Goal: Task Accomplishment & Management: Use online tool/utility

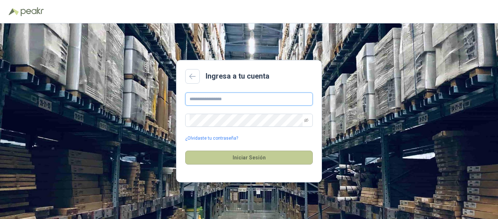
type input "**********"
click at [277, 158] on button "Iniciar Sesión" at bounding box center [249, 157] width 128 height 14
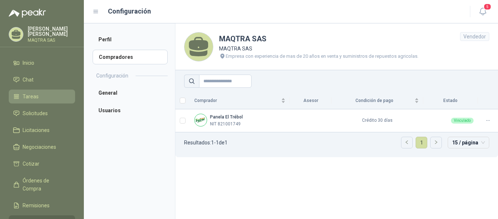
drag, startPoint x: 41, startPoint y: 111, endPoint x: 53, endPoint y: 94, distance: 21.0
click at [41, 110] on span "Solicitudes" at bounding box center [35, 113] width 25 height 8
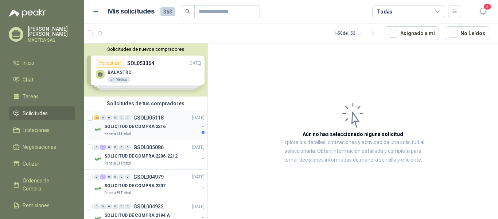
click at [143, 126] on p "SOLICITUD DE COMPRA 2216" at bounding box center [134, 126] width 61 height 7
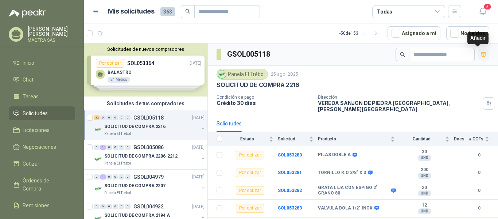
click at [481, 54] on icon "button" at bounding box center [484, 54] width 6 height 6
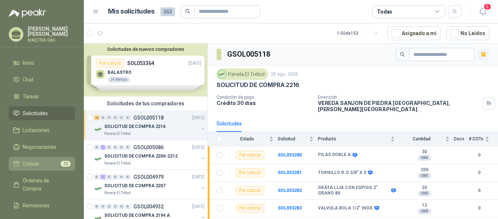
click at [36, 163] on span "Cotizar" at bounding box center [31, 163] width 17 height 8
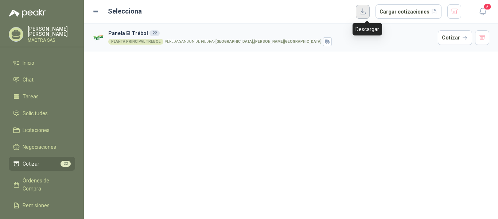
click at [365, 12] on button "button" at bounding box center [363, 12] width 14 height 14
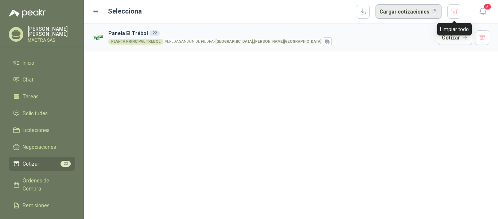
click at [453, 8] on button "button" at bounding box center [455, 11] width 14 height 14
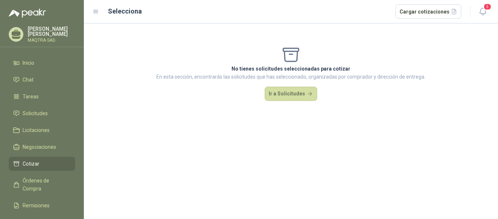
click at [14, 30] on icon at bounding box center [16, 34] width 11 height 11
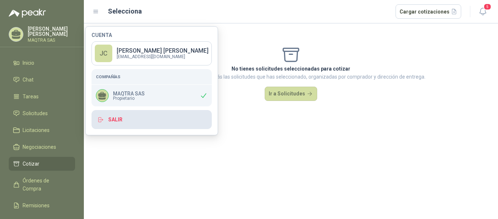
click at [122, 124] on button "Salir" at bounding box center [152, 119] width 120 height 19
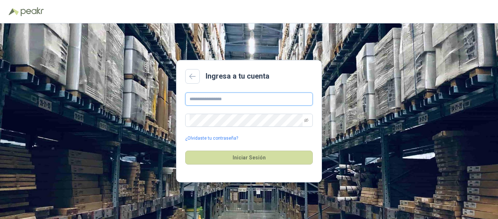
type input "**********"
